Goal: Task Accomplishment & Management: Manage account settings

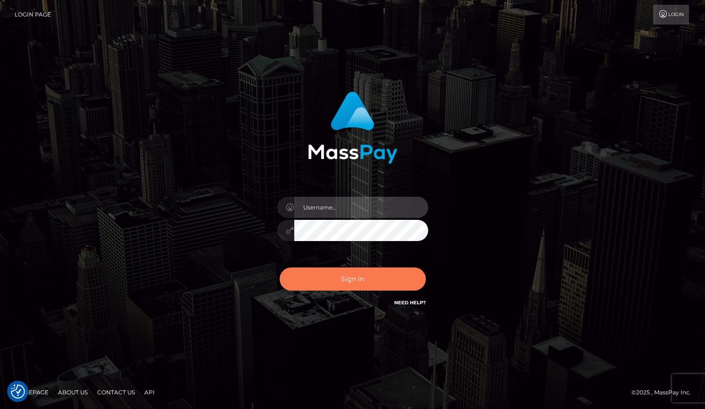
type input "grace.rush"
click at [329, 286] on button "Sign in" at bounding box center [353, 279] width 146 height 23
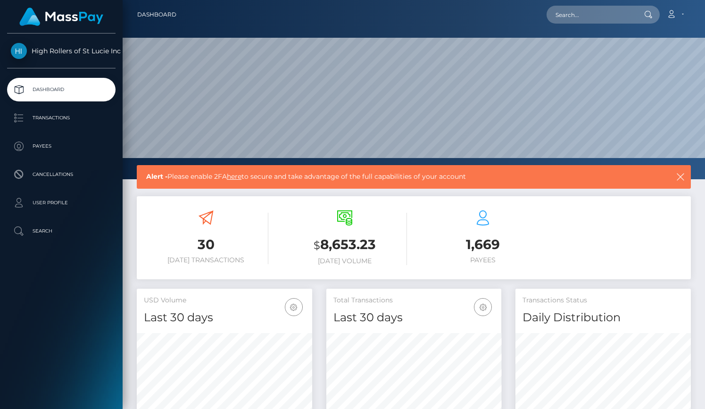
scroll to position [167, 176]
